Goal: Navigation & Orientation: Find specific page/section

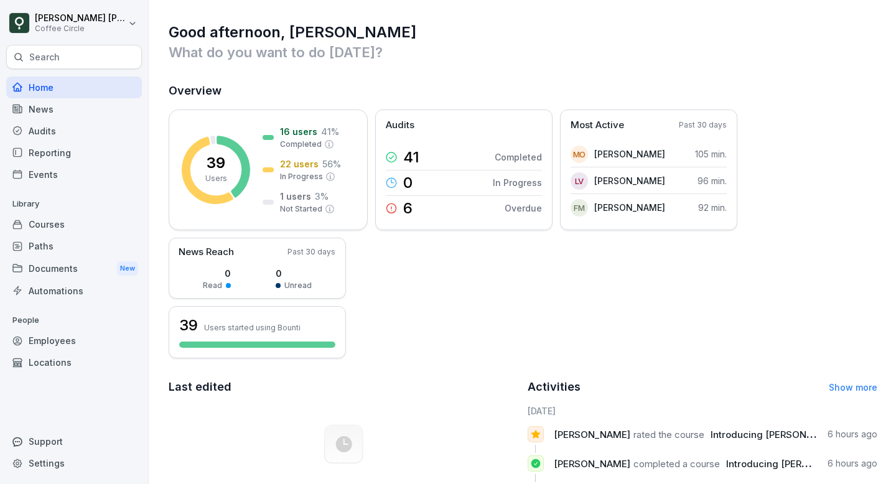
drag, startPoint x: 283, startPoint y: 194, endPoint x: 382, endPoint y: 273, distance: 126.6
click at [375, 272] on div "39 Users 16 users 41 % Completed 22 users 56 % In Progress 1 users 3 % Not Star…" at bounding box center [523, 233] width 709 height 249
click at [53, 133] on div "Audits" at bounding box center [74, 131] width 136 height 22
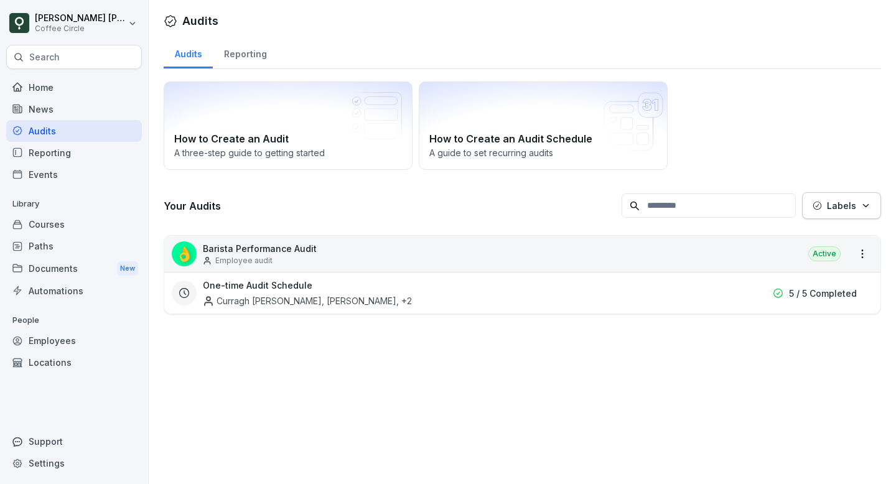
click at [62, 155] on div "Reporting" at bounding box center [74, 153] width 136 height 22
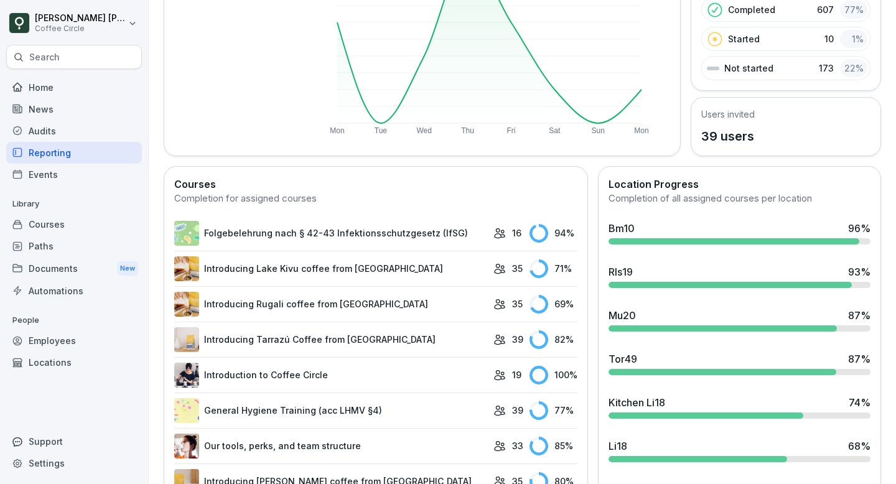
scroll to position [197, 0]
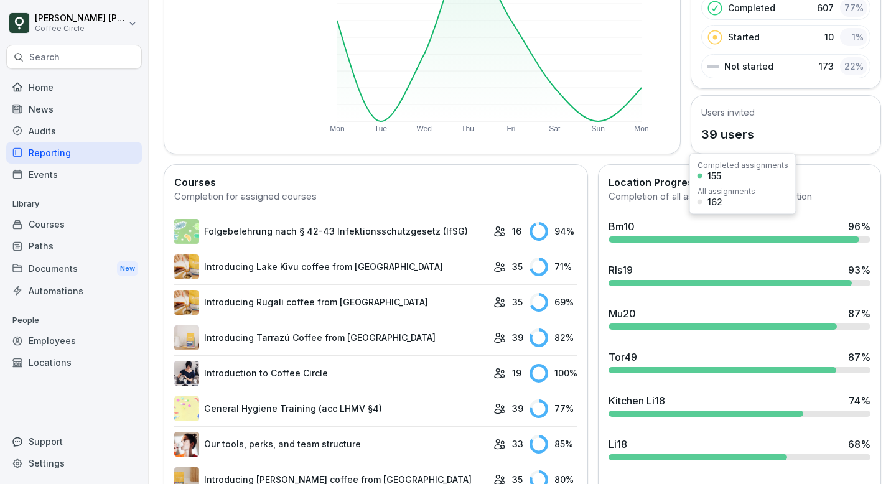
click at [639, 223] on div "Bm10 96 %" at bounding box center [739, 226] width 262 height 15
